Goal: Task Accomplishment & Management: Use online tool/utility

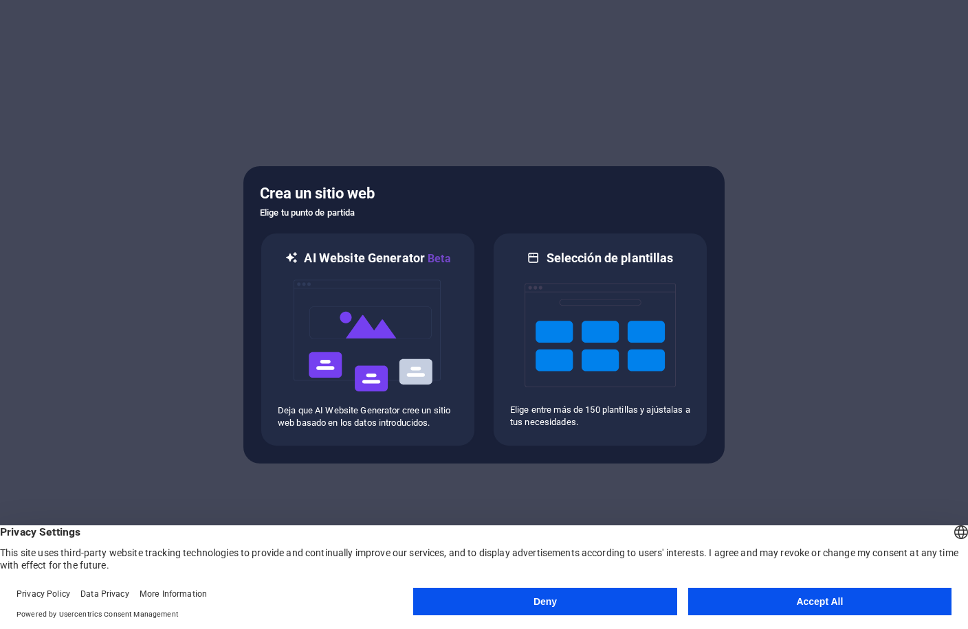
click at [780, 607] on button "Accept All" at bounding box center [819, 601] width 263 height 27
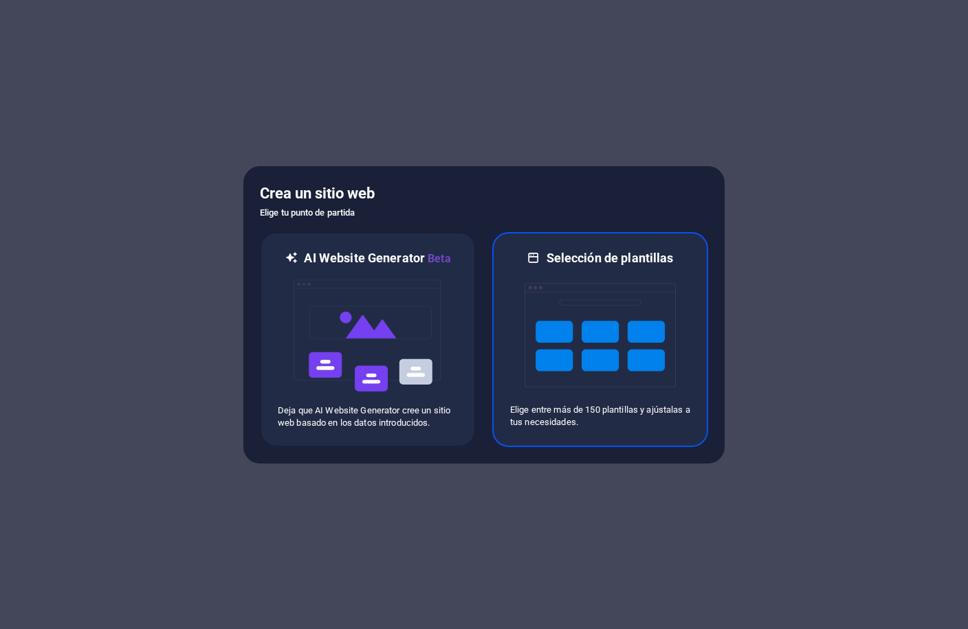
click at [601, 344] on img at bounding box center [599, 335] width 151 height 137
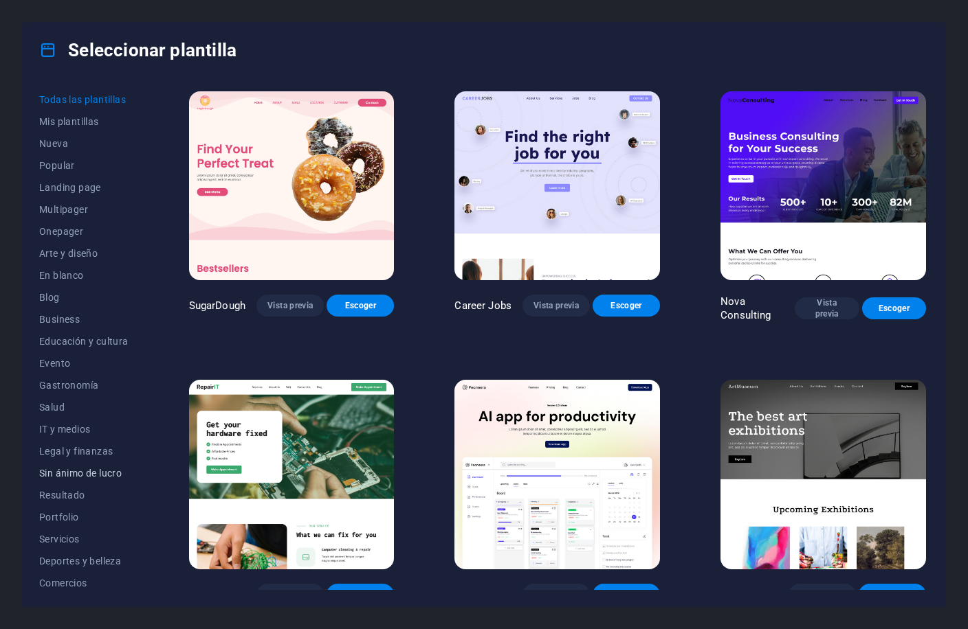
click at [96, 471] on span "Sin ánimo de lucro" at bounding box center [83, 473] width 89 height 11
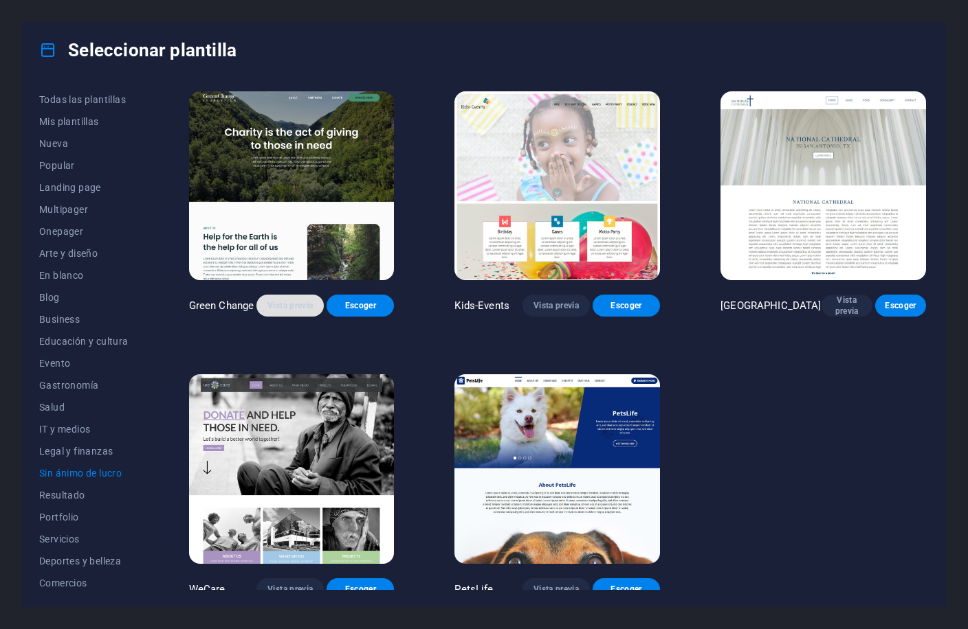
click at [301, 304] on span "Vista previa" at bounding box center [289, 305] width 45 height 11
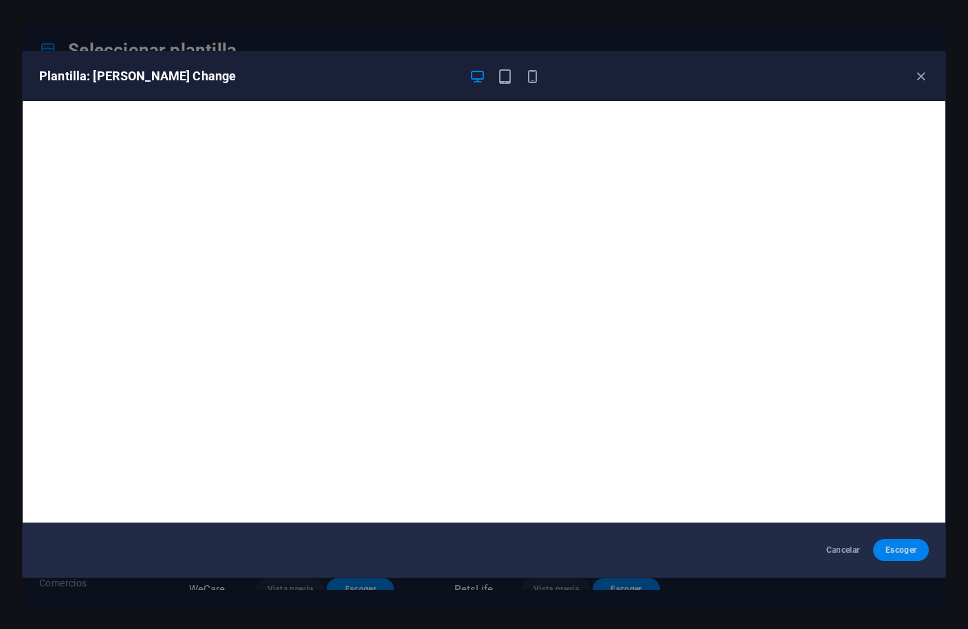
click at [902, 555] on span "Escoger" at bounding box center [901, 550] width 34 height 11
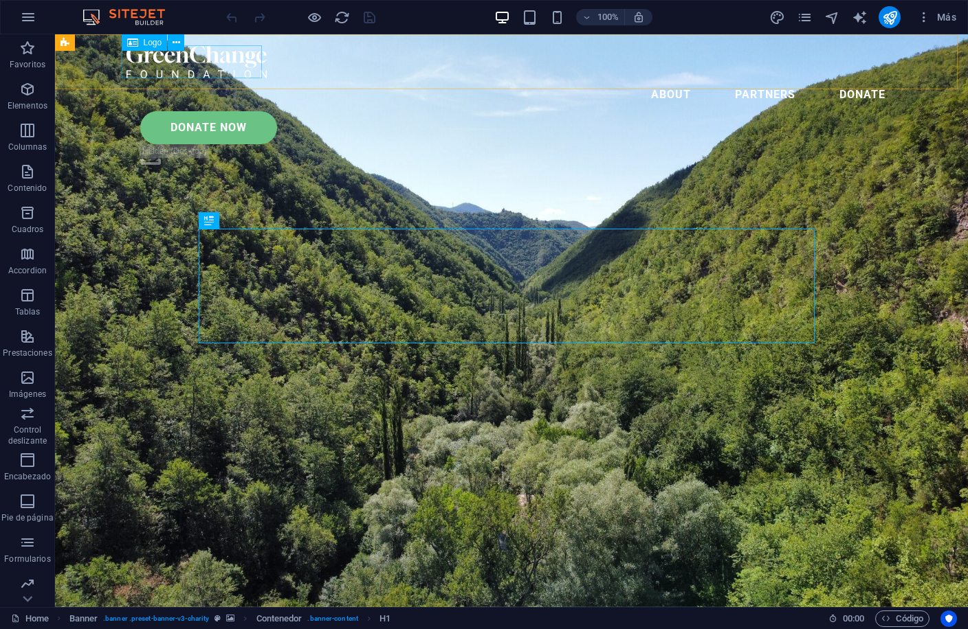
click at [152, 41] on span "Logo" at bounding box center [153, 42] width 19 height 8
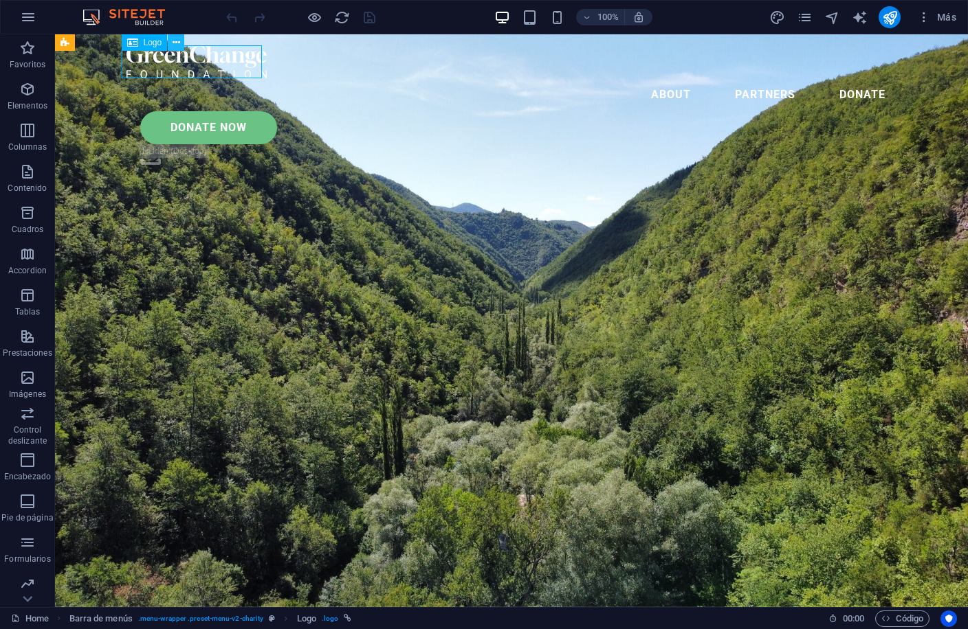
click at [181, 43] on button at bounding box center [176, 42] width 16 height 16
click at [19, 383] on icon "button" at bounding box center [27, 378] width 16 height 16
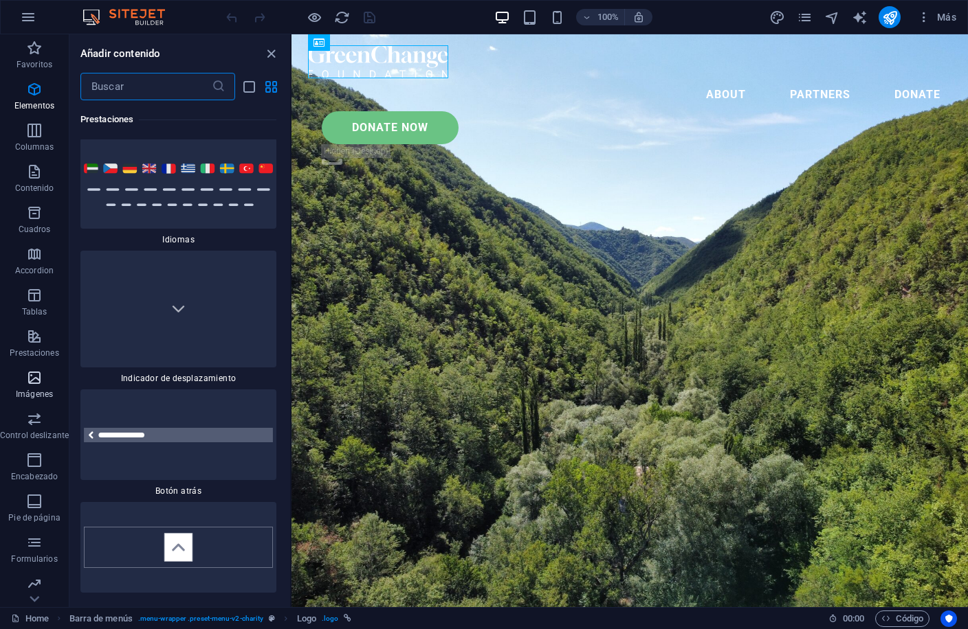
scroll to position [13132, 0]
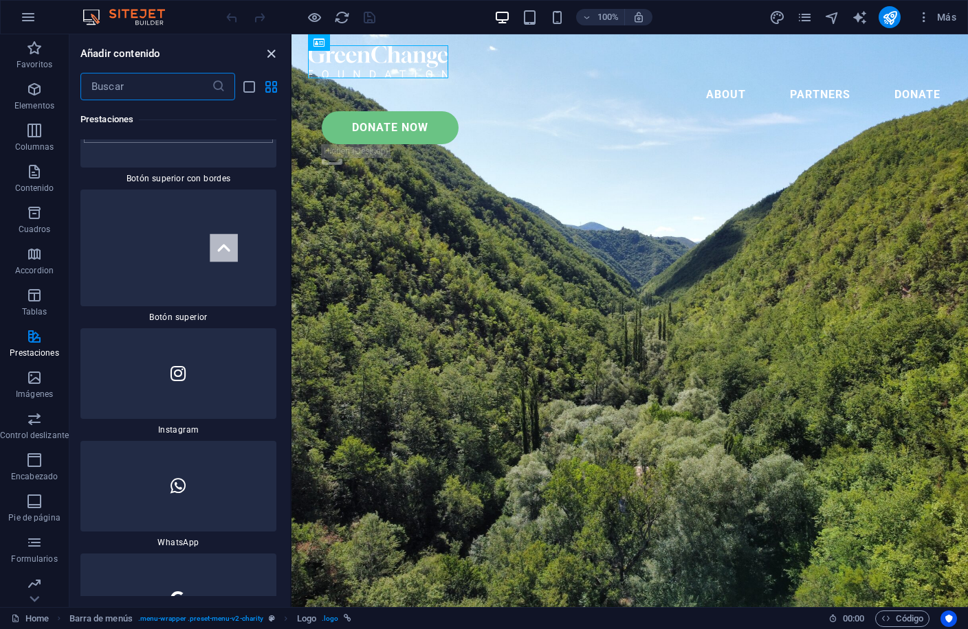
click at [265, 52] on icon "close panel" at bounding box center [271, 54] width 16 height 16
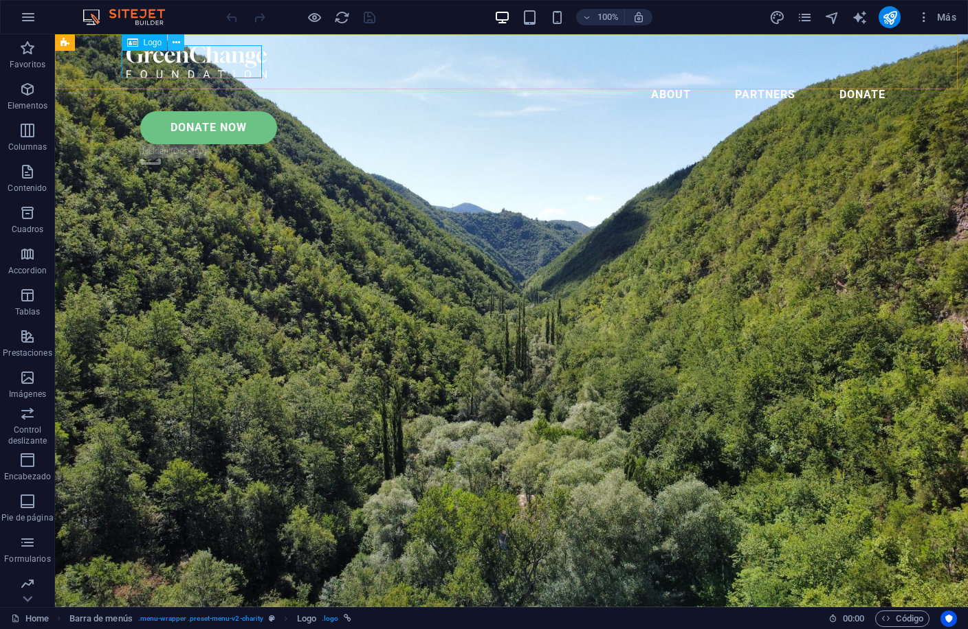
click at [178, 43] on icon at bounding box center [176, 43] width 8 height 14
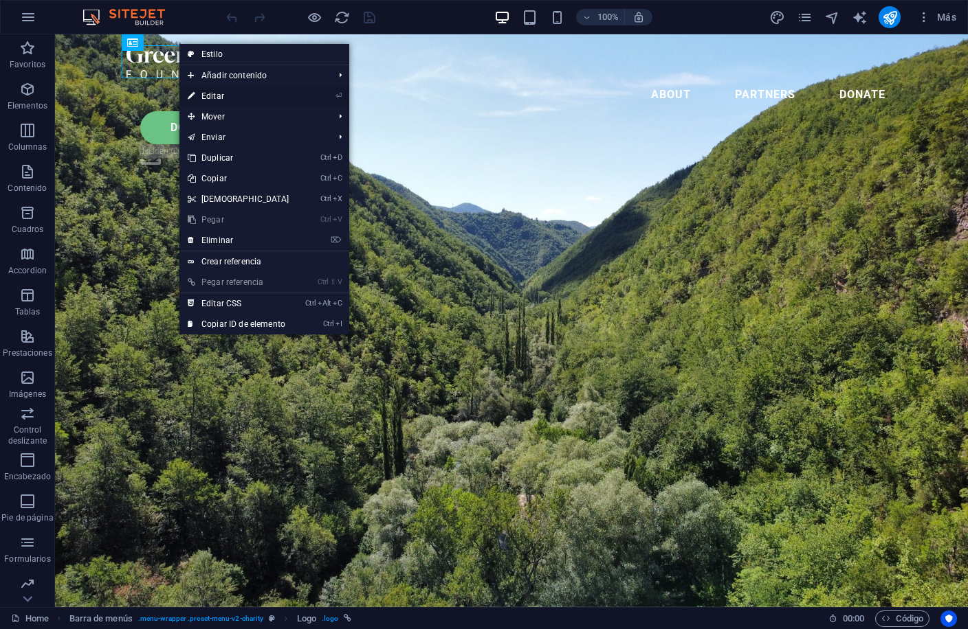
click at [289, 91] on link "⏎ Editar" at bounding box center [238, 96] width 118 height 21
select select "px"
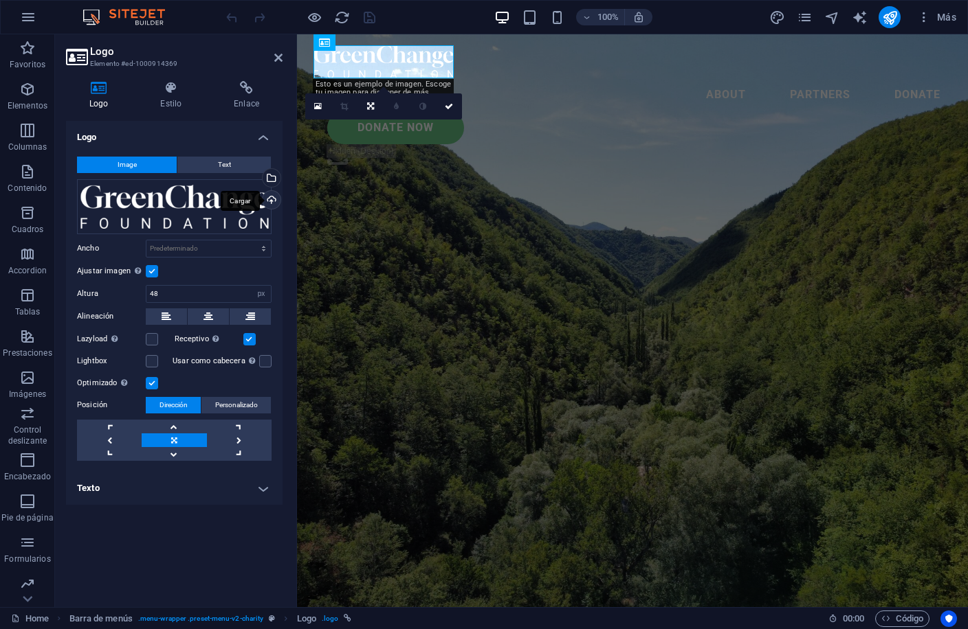
click at [269, 198] on div "Cargar" at bounding box center [270, 201] width 21 height 21
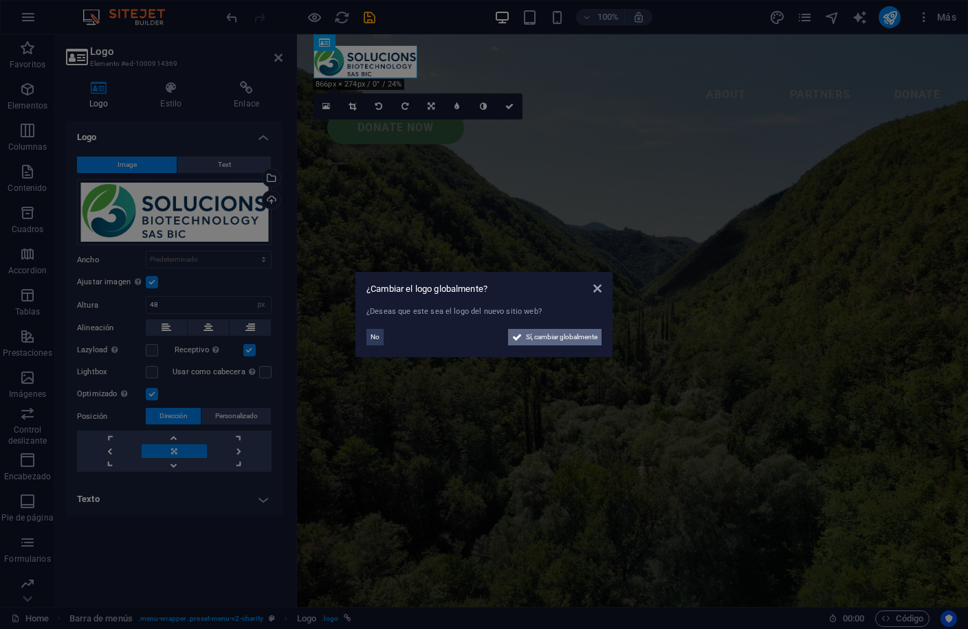
click at [556, 339] on span "Sí, cambiar globalmente" at bounding box center [561, 337] width 71 height 16
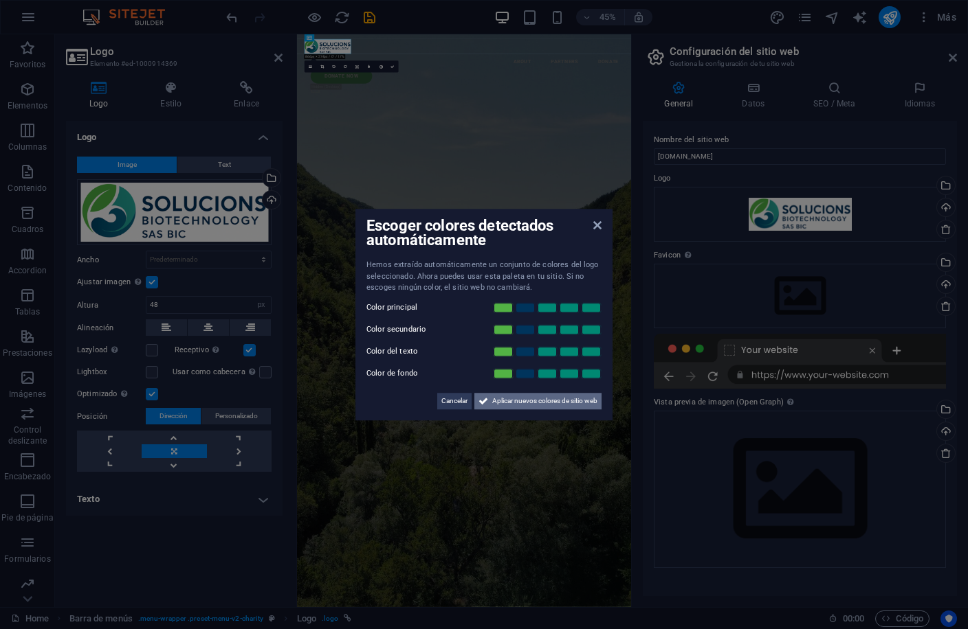
click at [547, 402] on span "Aplicar nuevos colores de sitio web" at bounding box center [544, 401] width 105 height 16
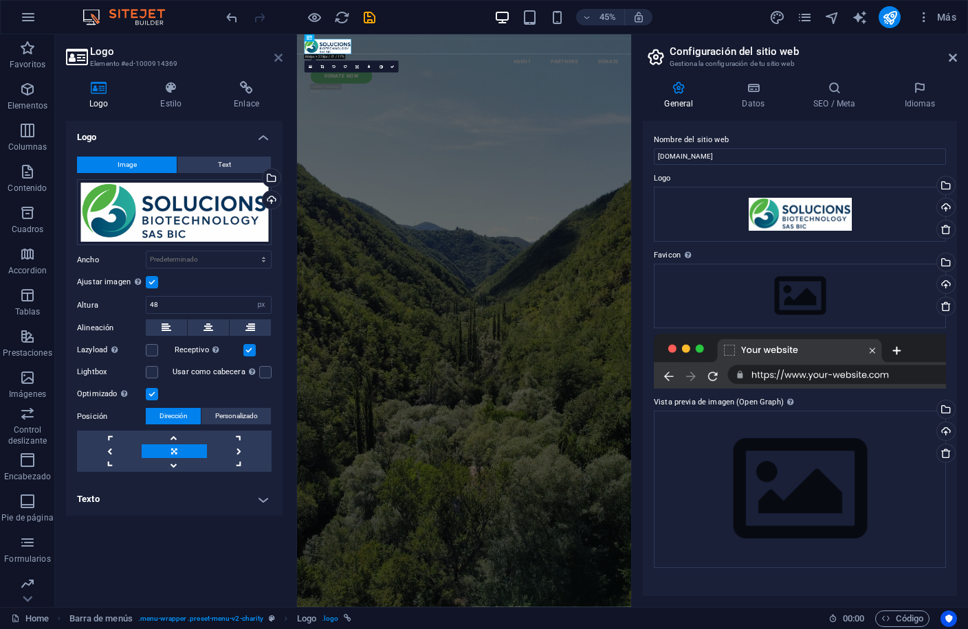
click at [280, 58] on icon at bounding box center [278, 57] width 8 height 11
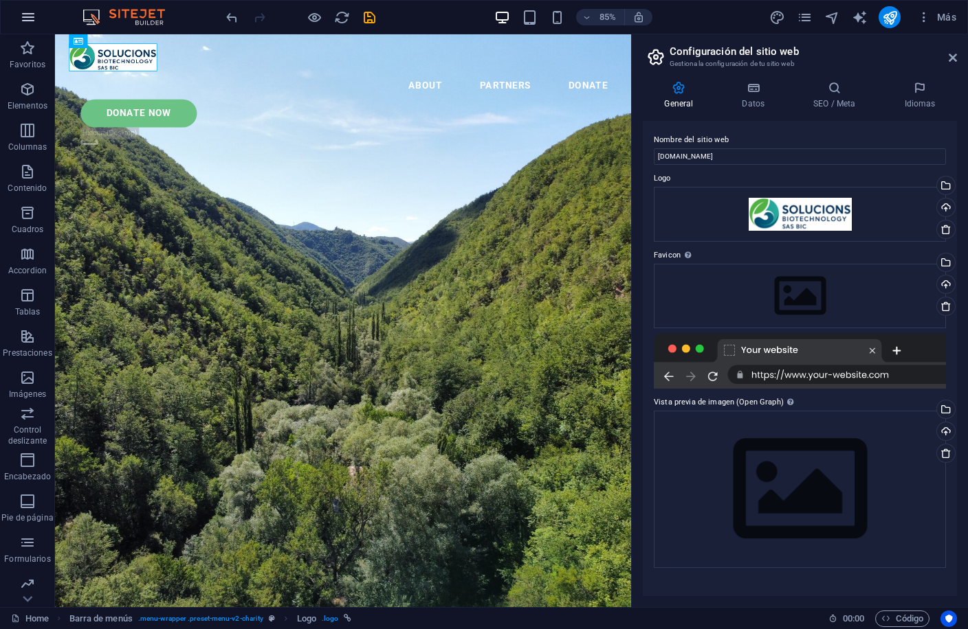
click at [34, 15] on icon "button" at bounding box center [28, 17] width 16 height 16
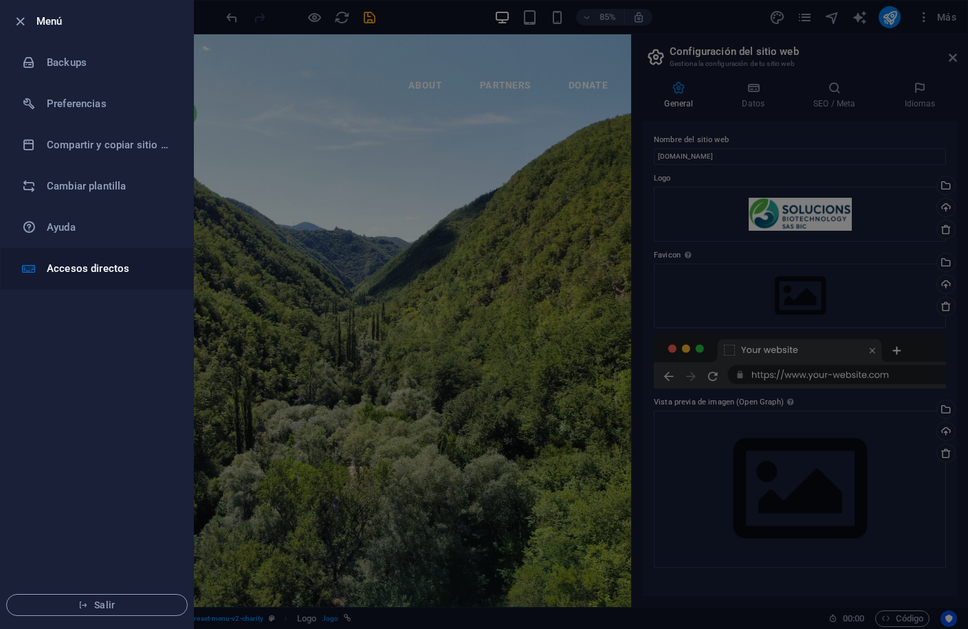
click at [82, 273] on h6 "Accesos directos" at bounding box center [110, 268] width 127 height 16
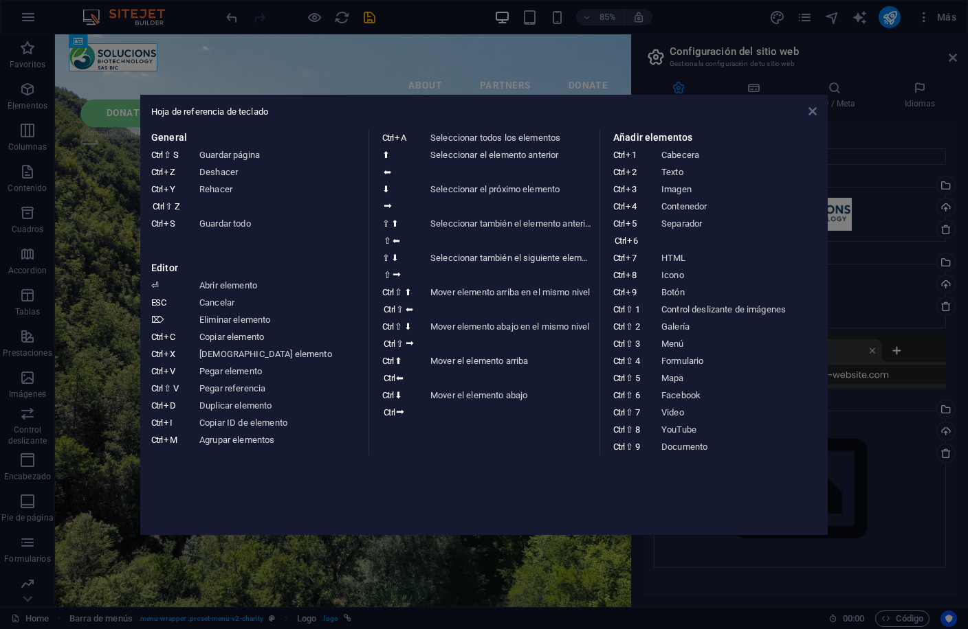
click at [815, 114] on icon at bounding box center [812, 111] width 8 height 11
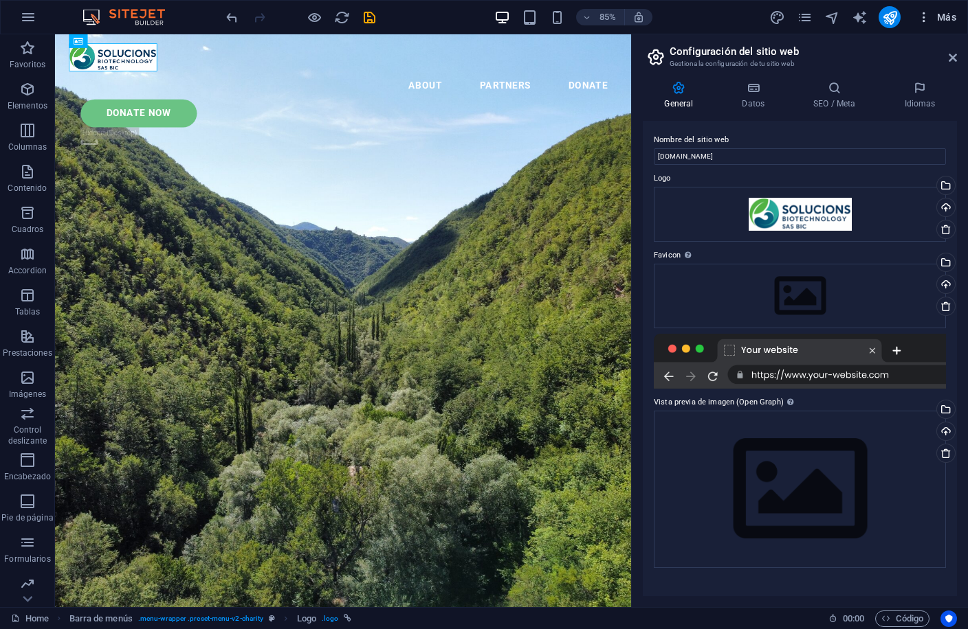
click at [943, 19] on span "Más" at bounding box center [936, 17] width 39 height 14
